Goal: Transaction & Acquisition: Purchase product/service

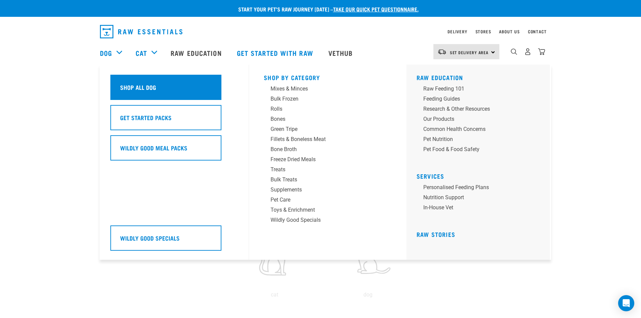
click at [131, 80] on div "Shop All Dog" at bounding box center [165, 87] width 111 height 25
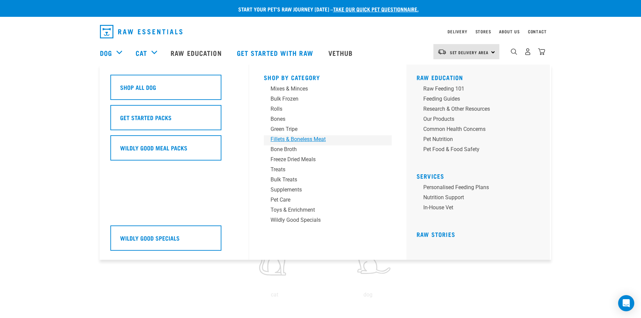
click at [280, 139] on div "Fillets & Boneless Meat" at bounding box center [322, 139] width 105 height 8
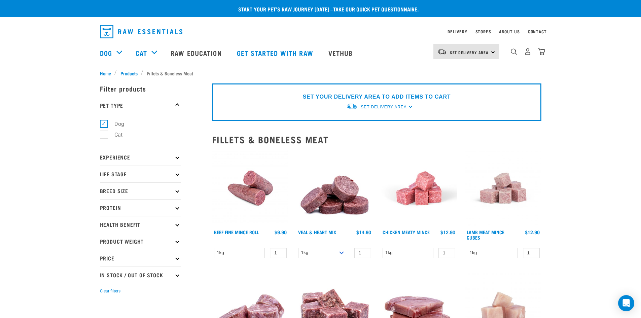
click at [131, 238] on p "Product Weight" at bounding box center [140, 241] width 81 height 17
click at [277, 48] on link "Get started with Raw" at bounding box center [275, 52] width 91 height 27
